Goal: Go to known website: Access a specific website the user already knows

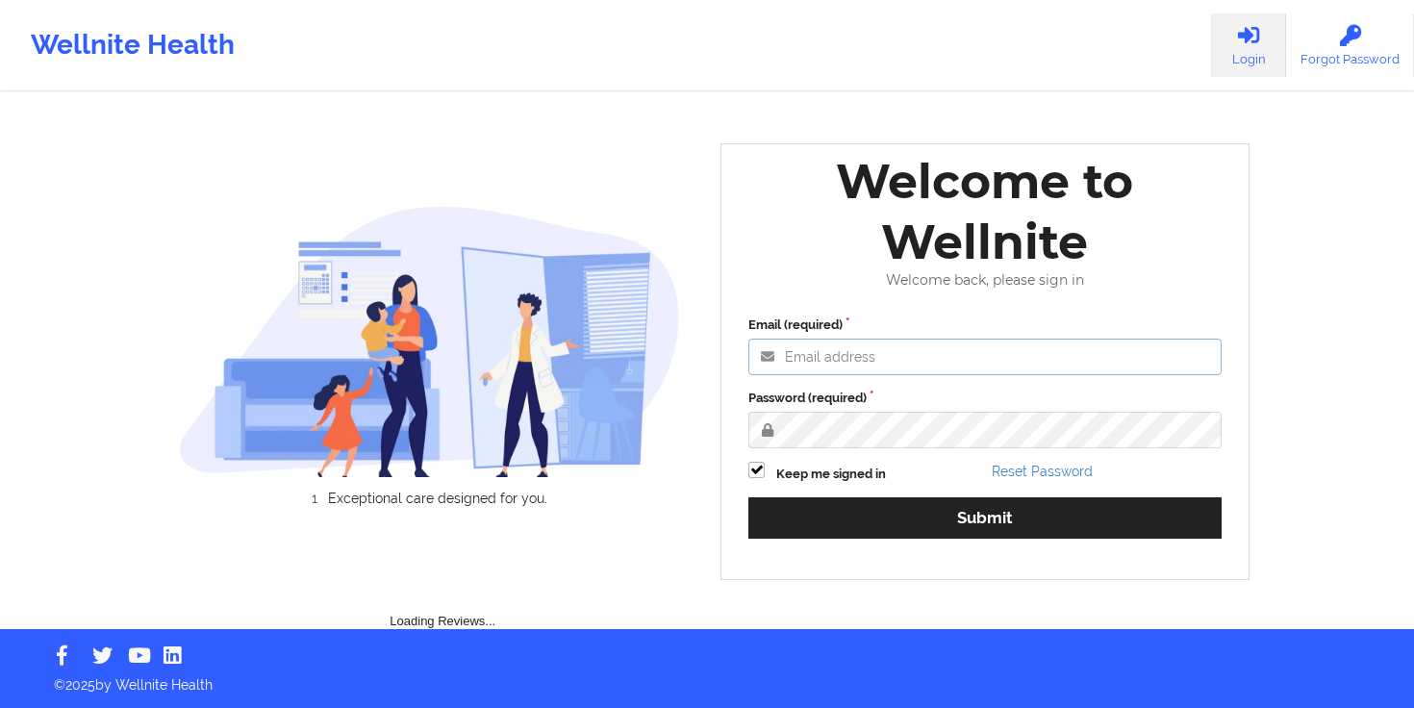
click at [858, 355] on input "Email (required)" at bounding box center [984, 357] width 473 height 37
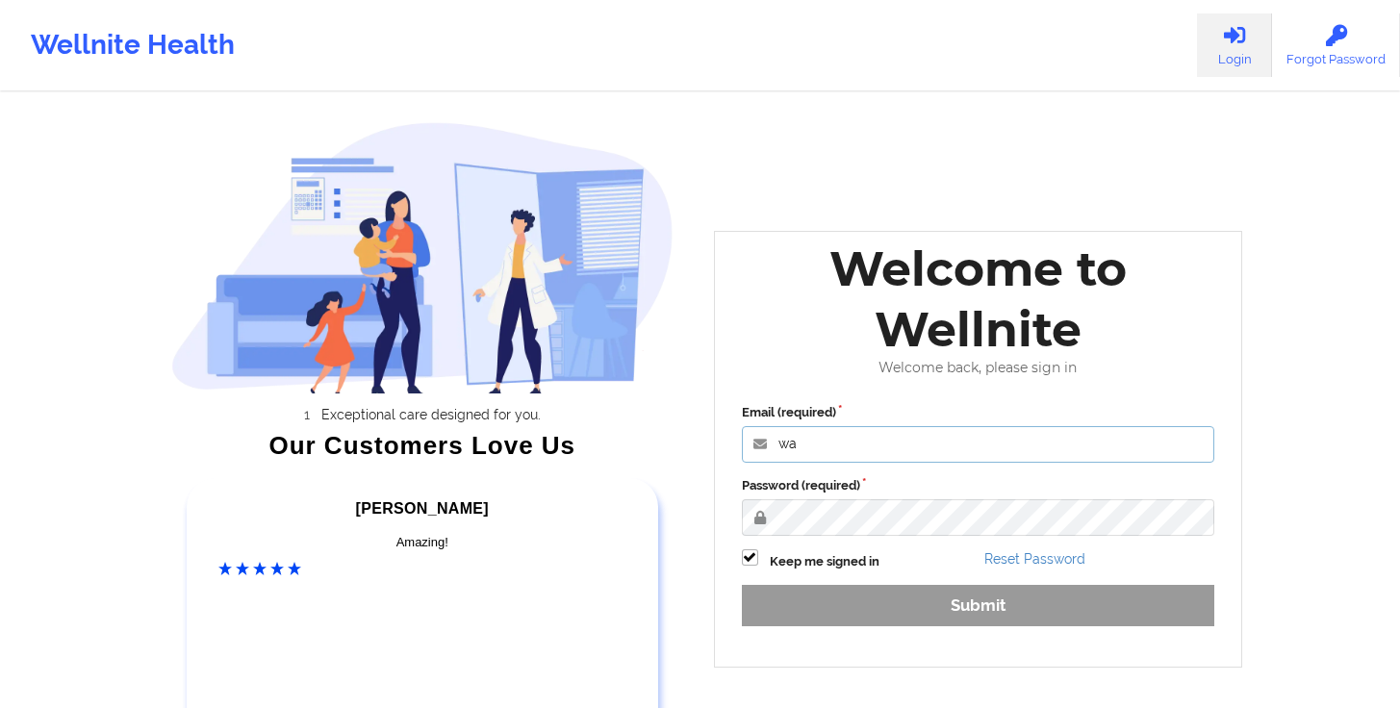
type input "[PERSON_NAME][EMAIL_ADDRESS][DOMAIN_NAME]"
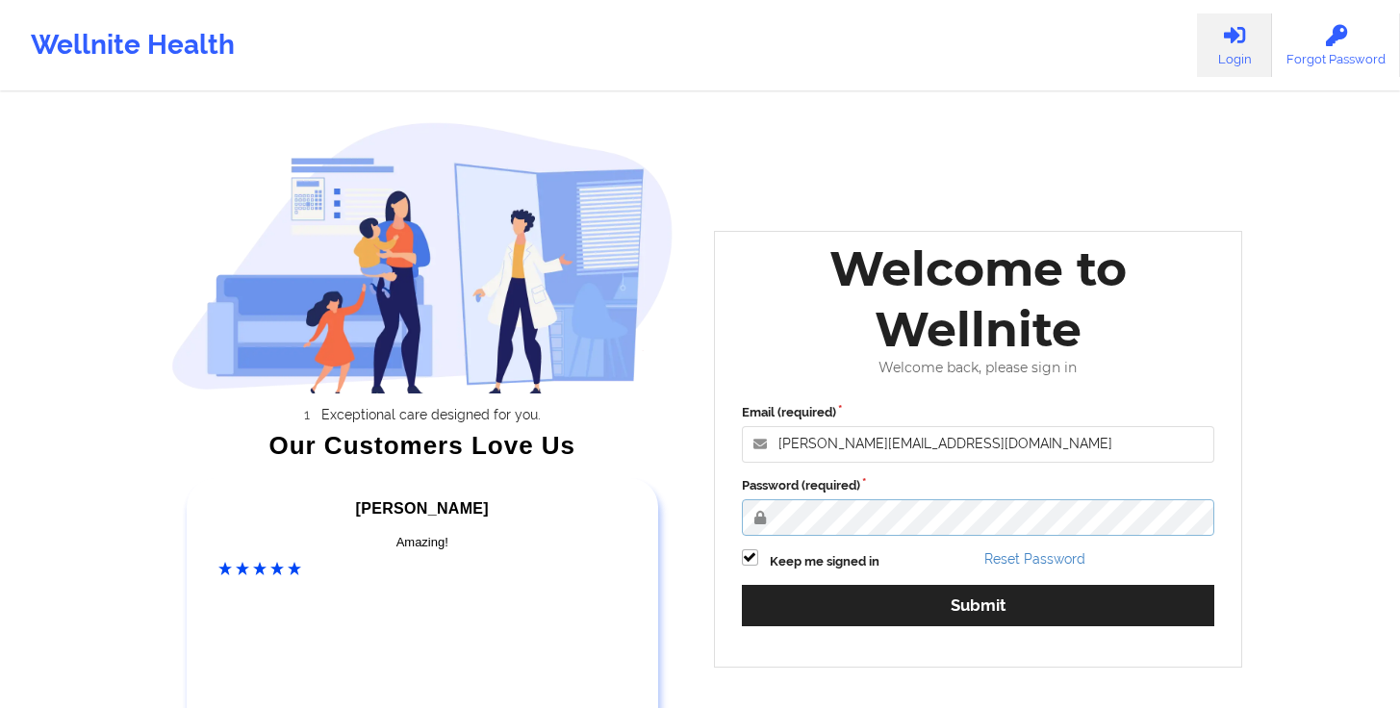
click at [742, 585] on button "Submit" at bounding box center [978, 605] width 473 height 41
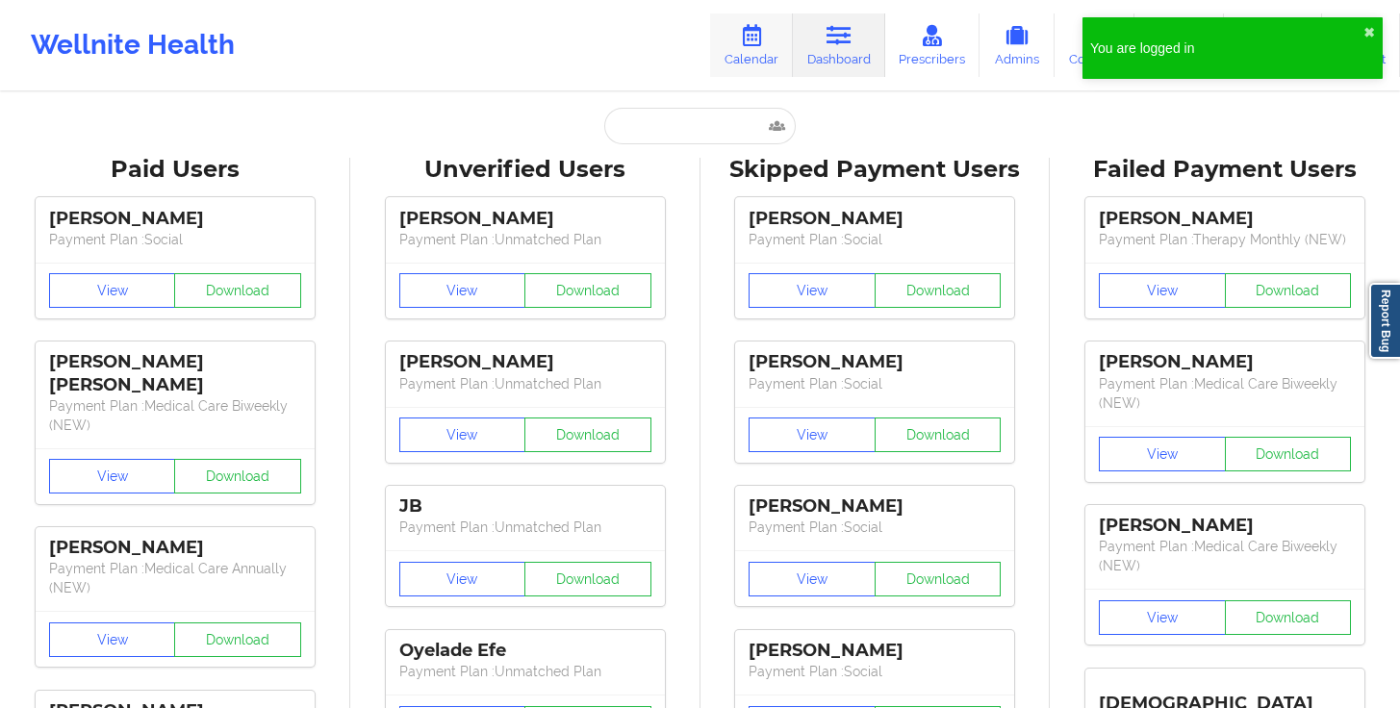
click at [775, 63] on link "Calendar" at bounding box center [751, 44] width 83 height 63
